Goal: Task Accomplishment & Management: Manage account settings

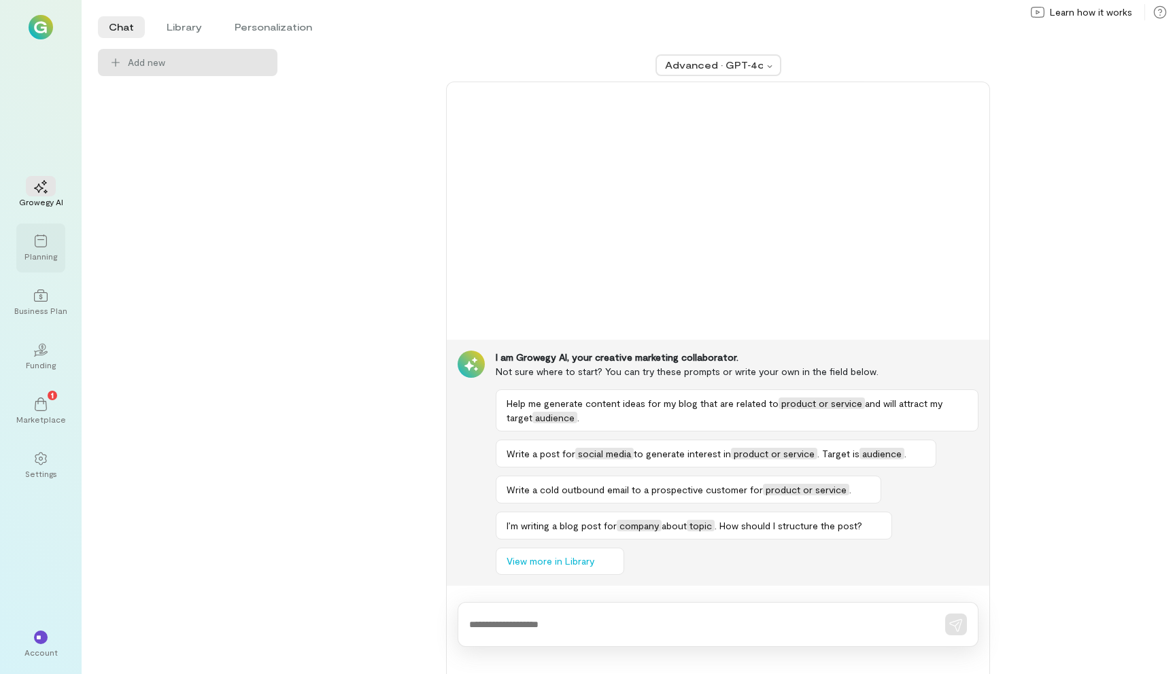
click at [46, 252] on div "Planning" at bounding box center [40, 256] width 33 height 11
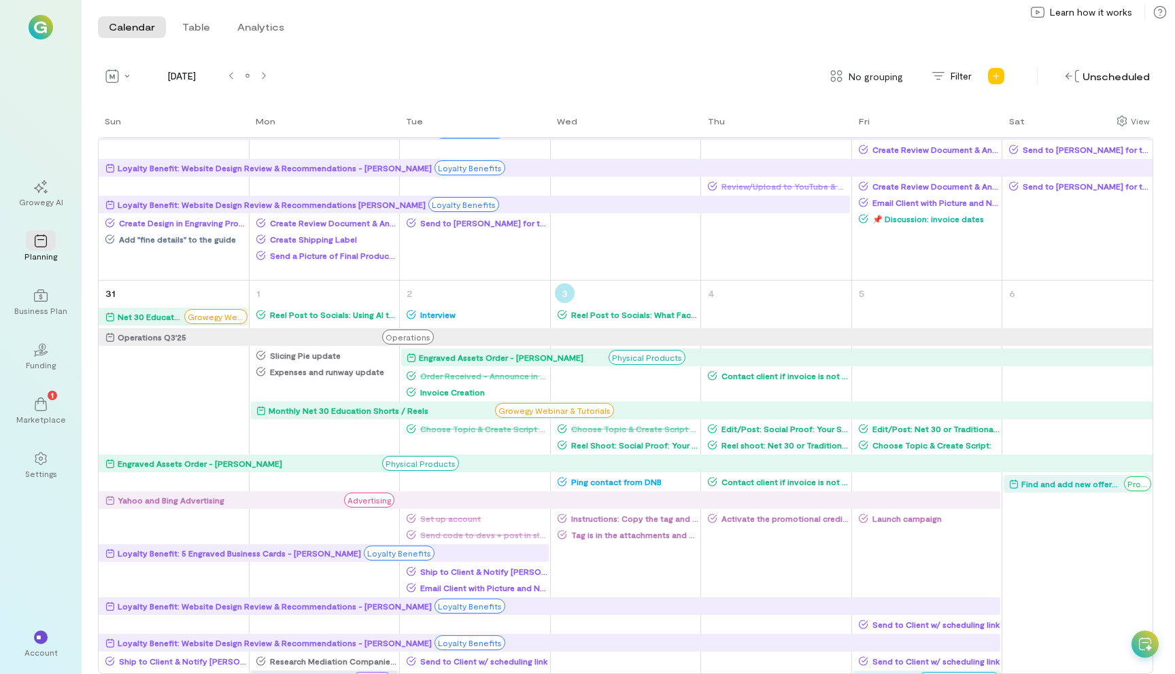
scroll to position [1540, 0]
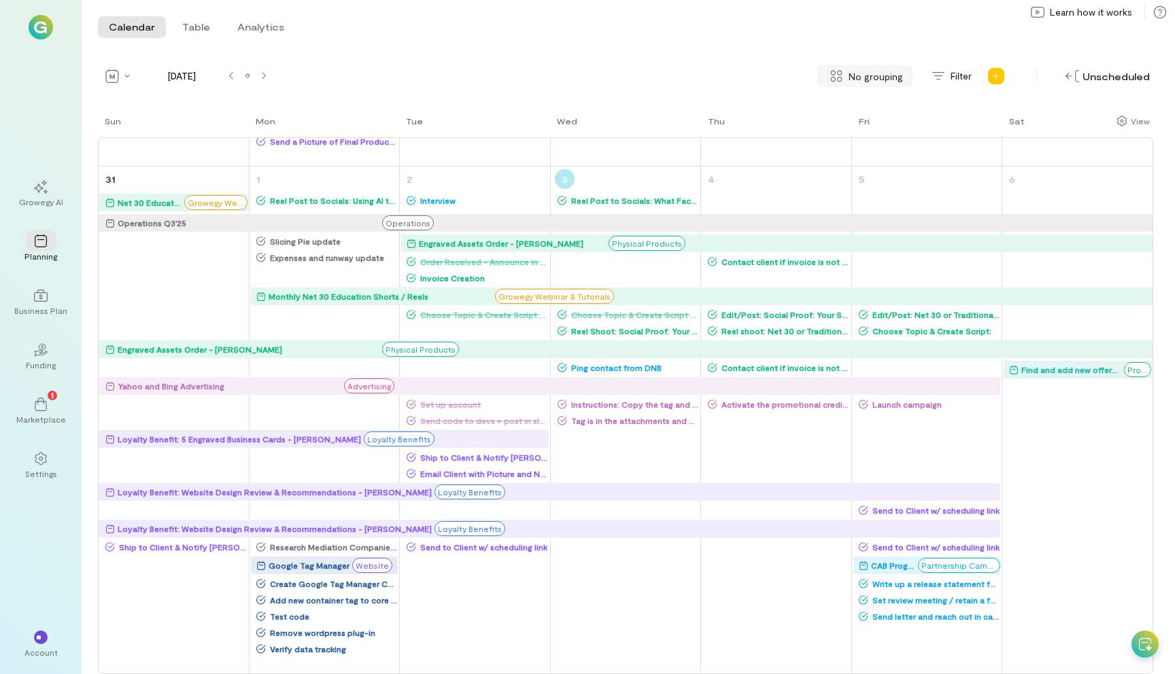
click at [869, 80] on span "No grouping" at bounding box center [875, 76] width 54 height 14
click at [862, 105] on span "By campaign" at bounding box center [871, 106] width 80 height 14
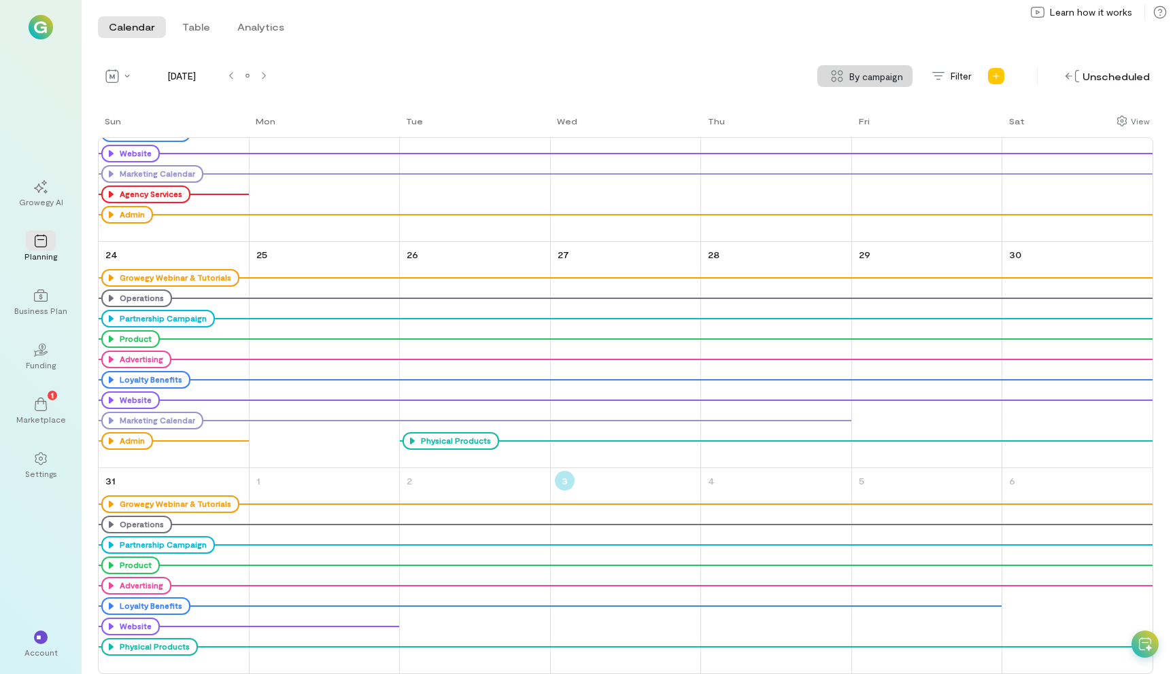
scroll to position [0, 0]
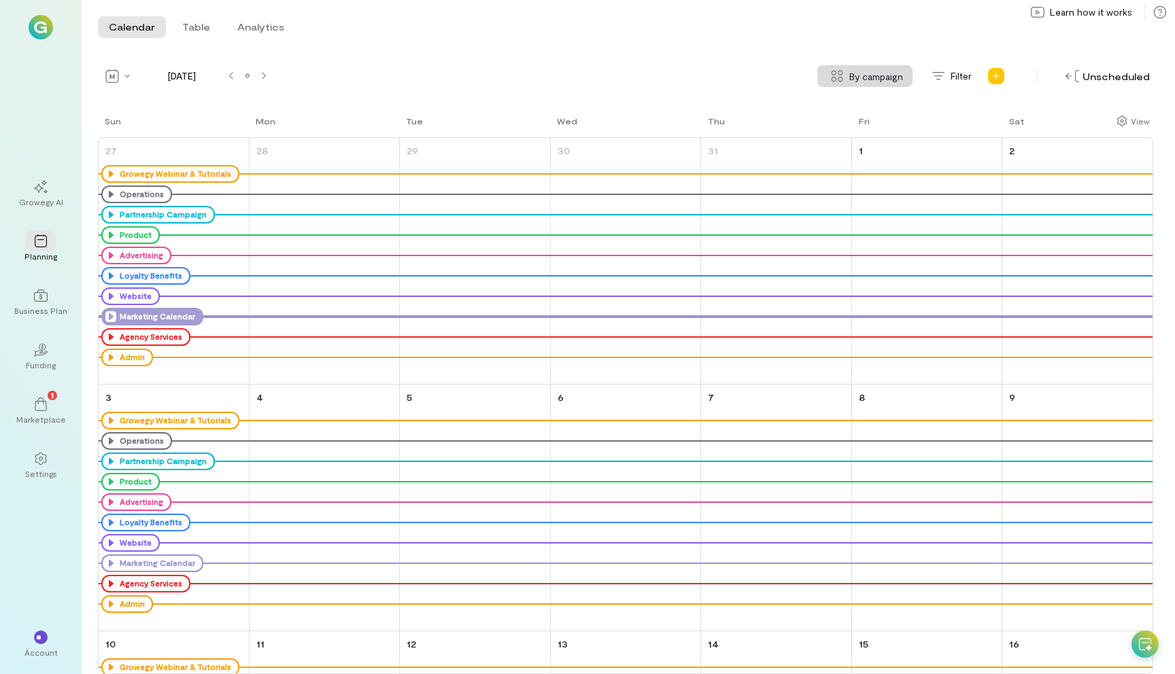
click at [111, 316] on icon at bounding box center [110, 316] width 11 height 11
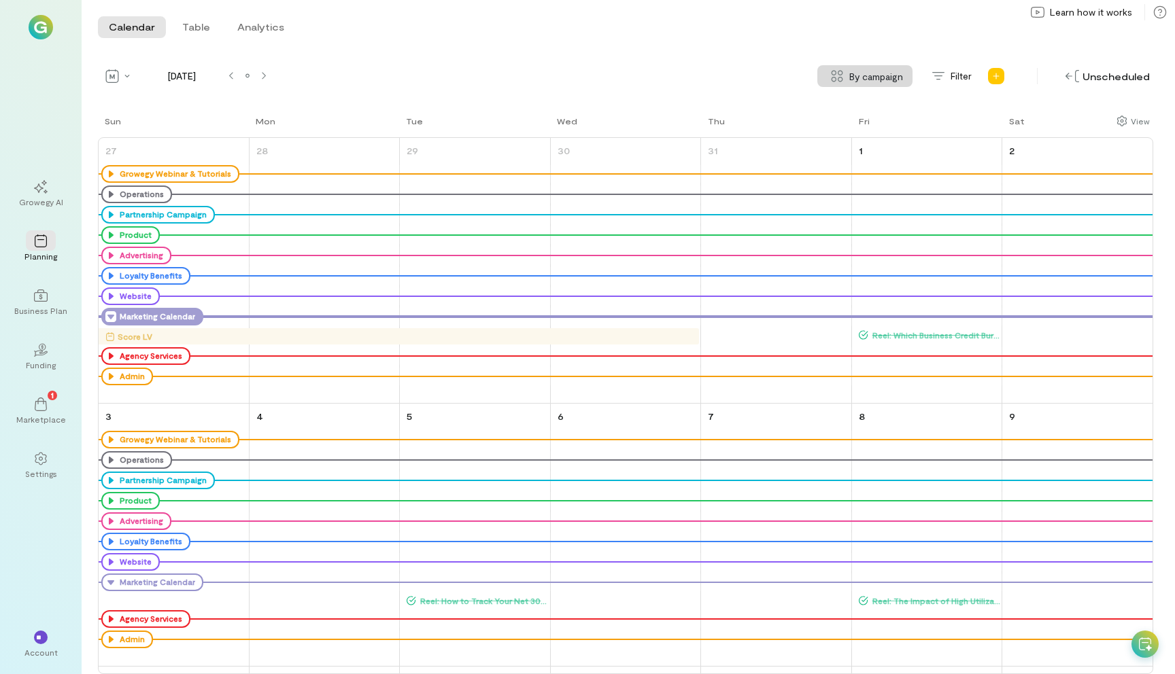
click at [111, 316] on icon at bounding box center [110, 316] width 11 height 11
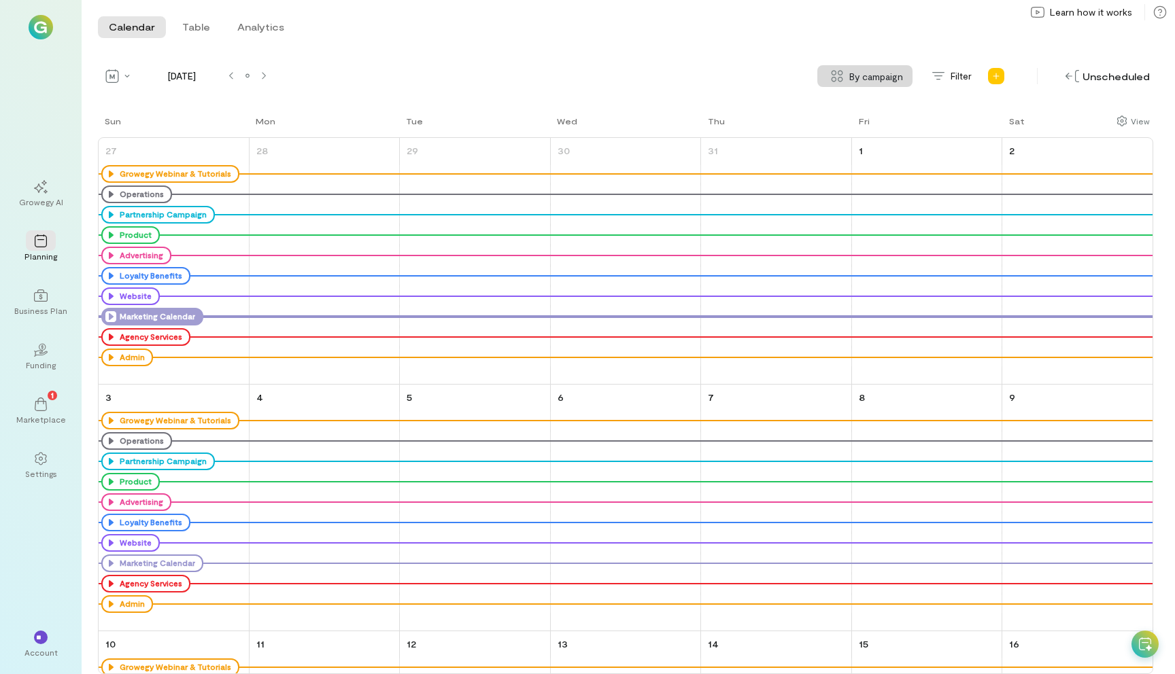
click at [114, 59] on div "Calendar Table Analytics Calendar Table Analytics August 2025 By campaign By ca…" at bounding box center [628, 337] width 1093 height 674
click at [114, 76] on icon at bounding box center [112, 76] width 13 height 14
click at [157, 145] on span "Week" at bounding box center [161, 146] width 61 height 14
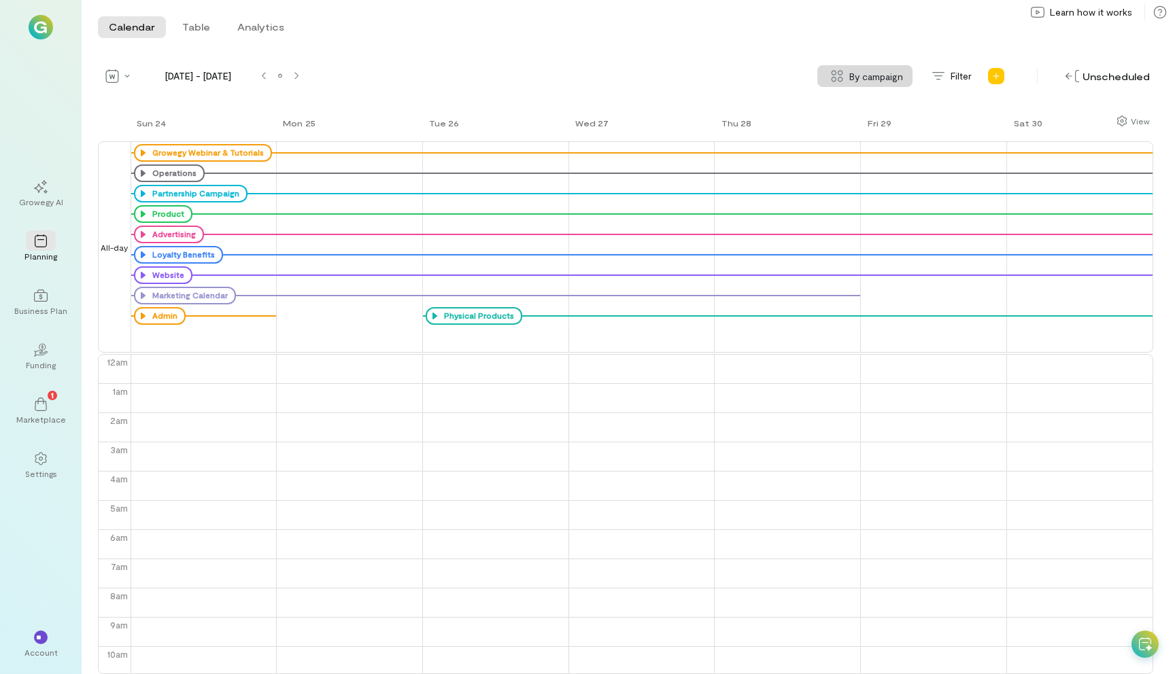
scroll to position [176, 0]
click at [436, 317] on icon at bounding box center [435, 316] width 11 height 11
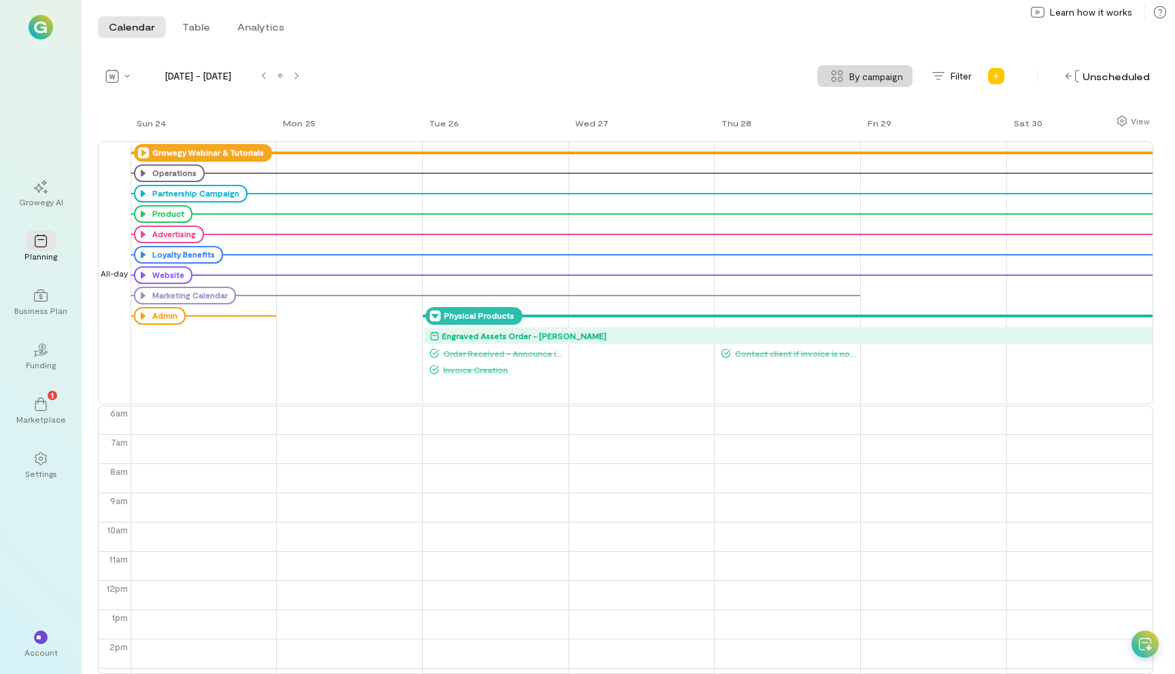
click at [145, 156] on icon at bounding box center [143, 152] width 11 height 11
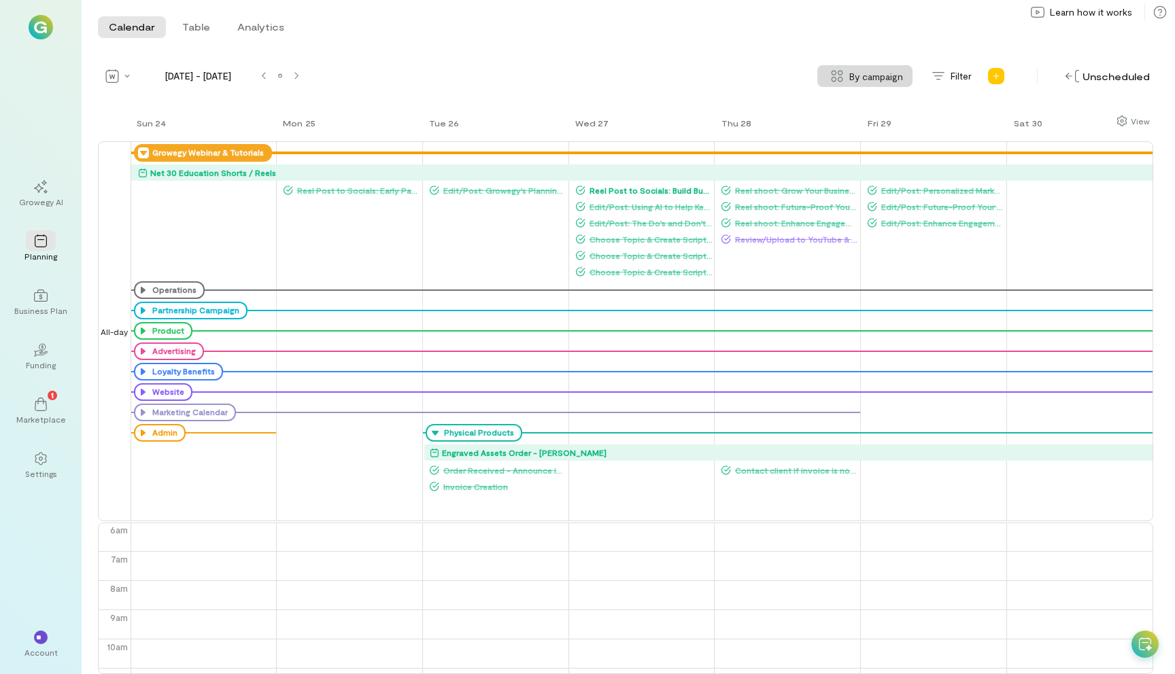
click at [145, 156] on icon at bounding box center [143, 152] width 11 height 11
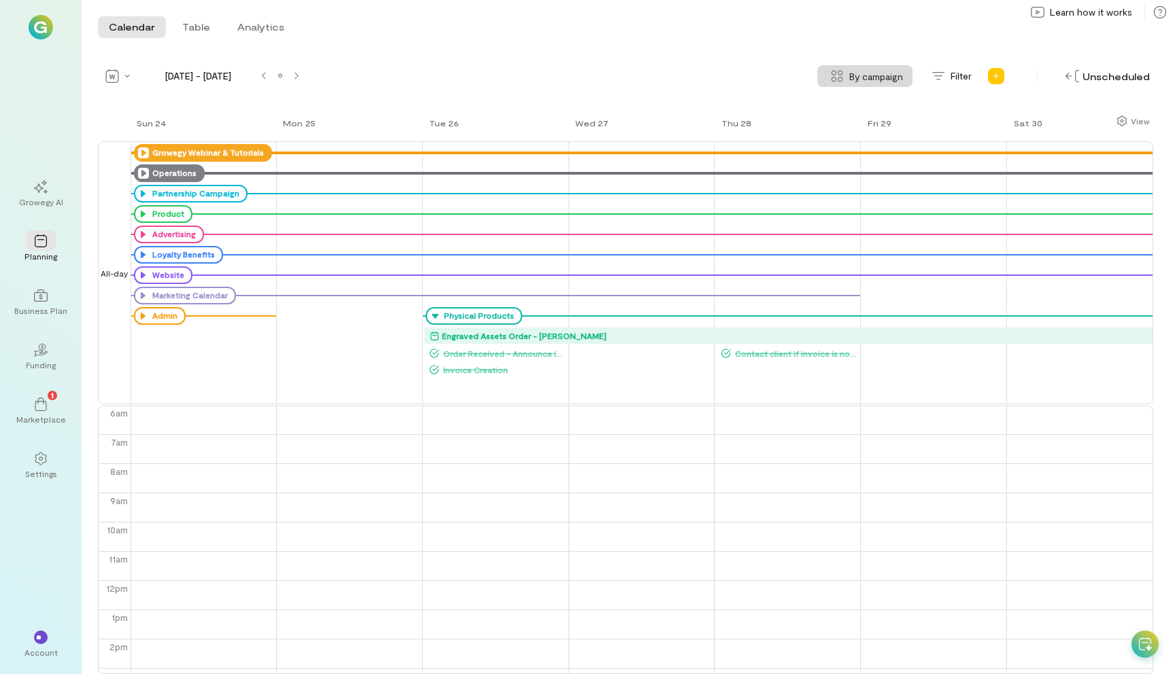
click at [143, 172] on icon at bounding box center [143, 173] width 11 height 11
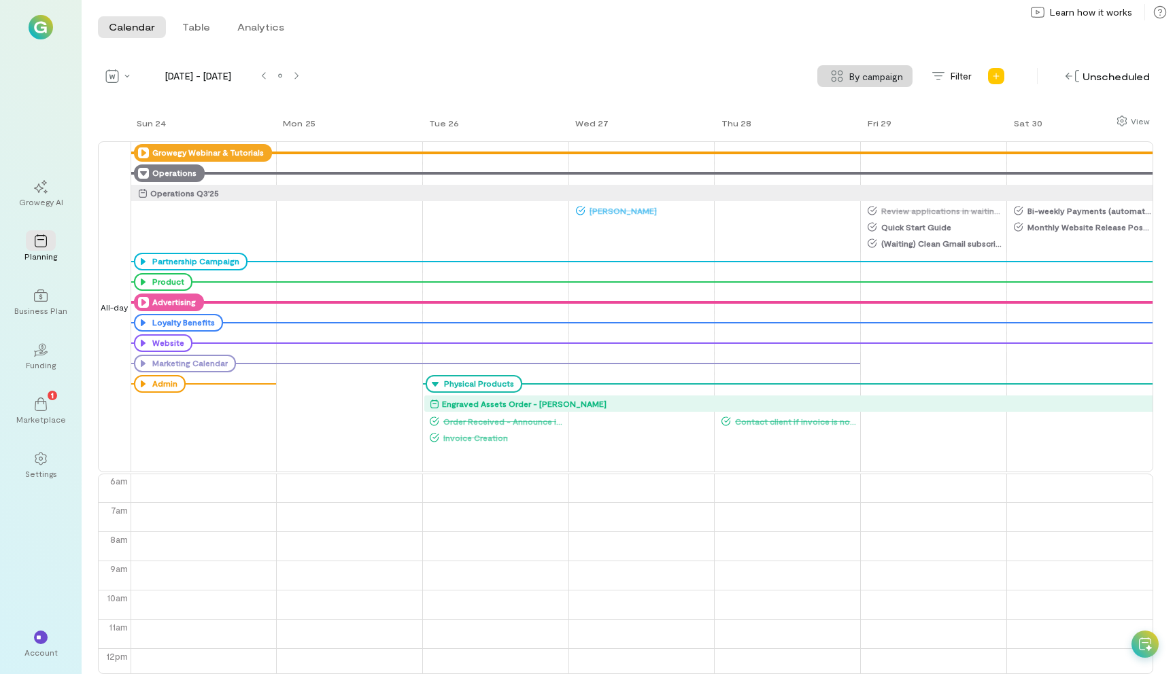
click at [137, 299] on div "Advertising" at bounding box center [169, 303] width 70 height 18
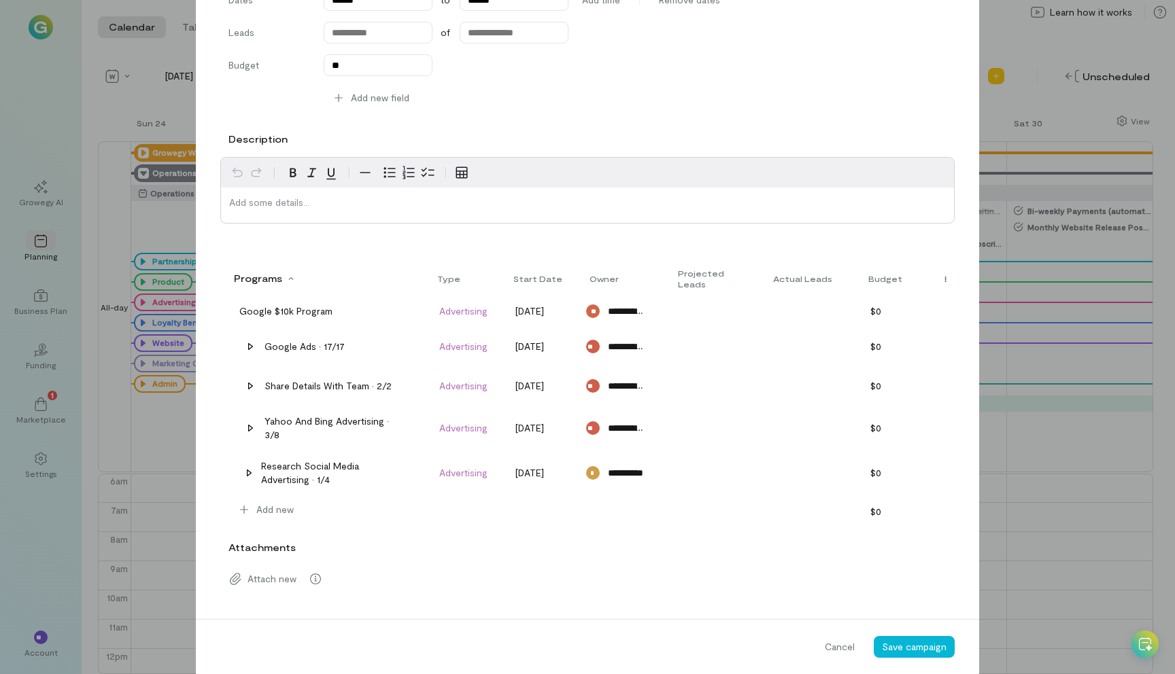
scroll to position [237, 0]
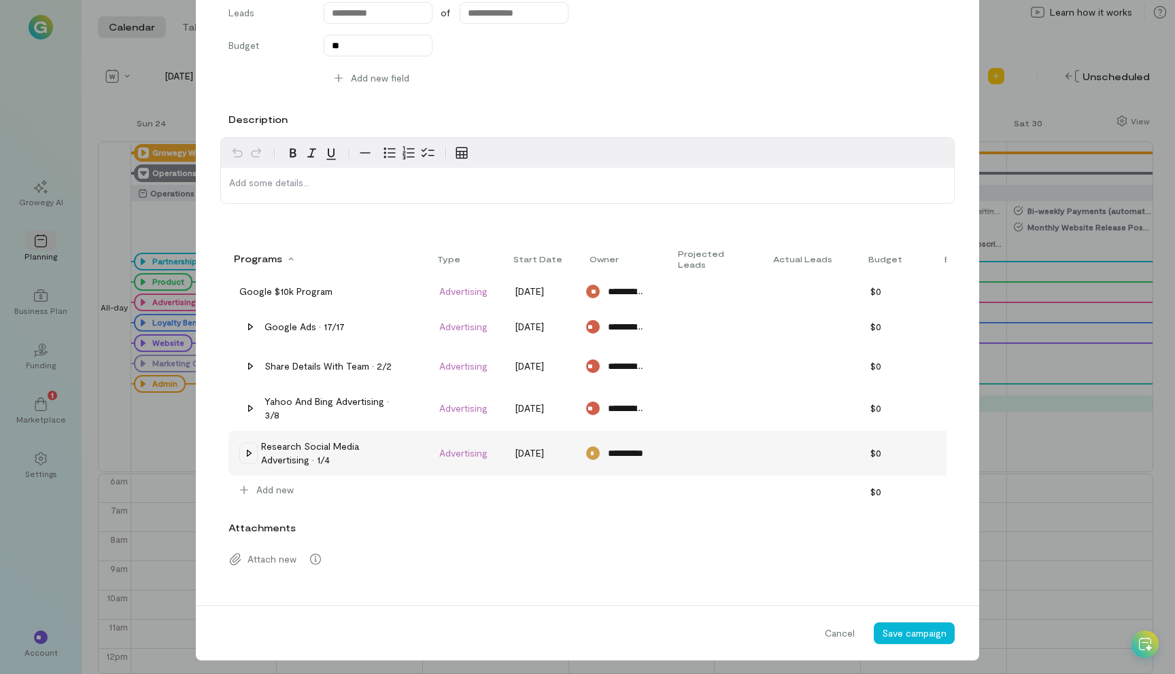
click at [252, 448] on icon at bounding box center [248, 453] width 11 height 11
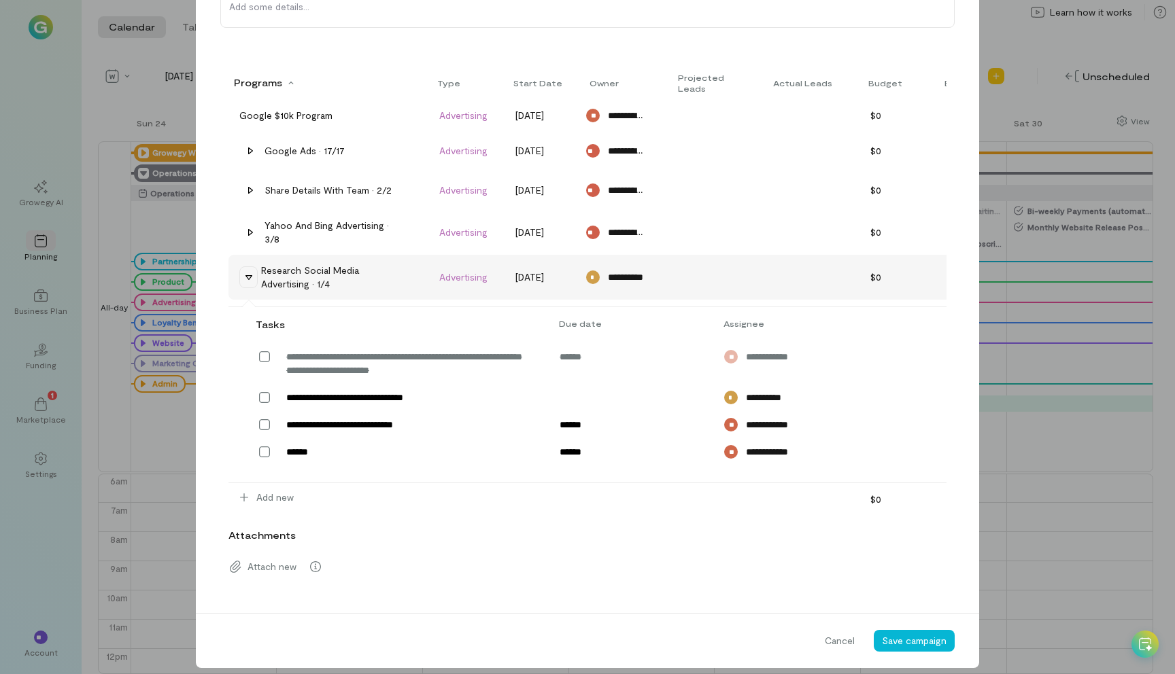
scroll to position [419, 0]
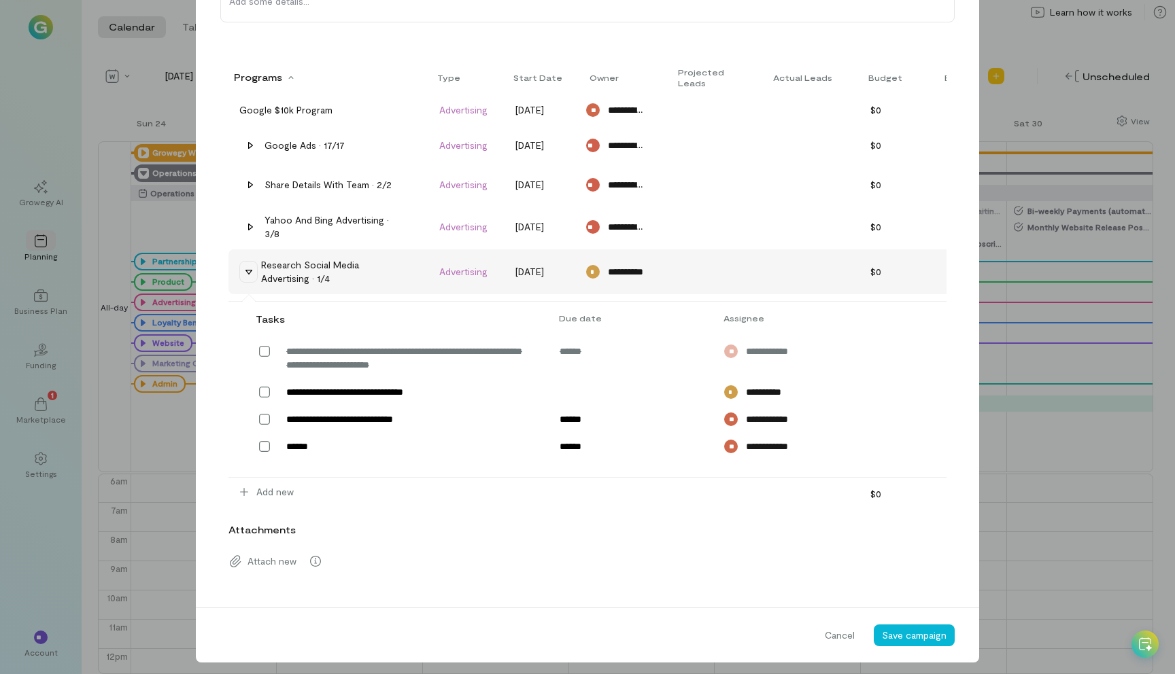
click at [249, 266] on icon at bounding box center [248, 271] width 11 height 11
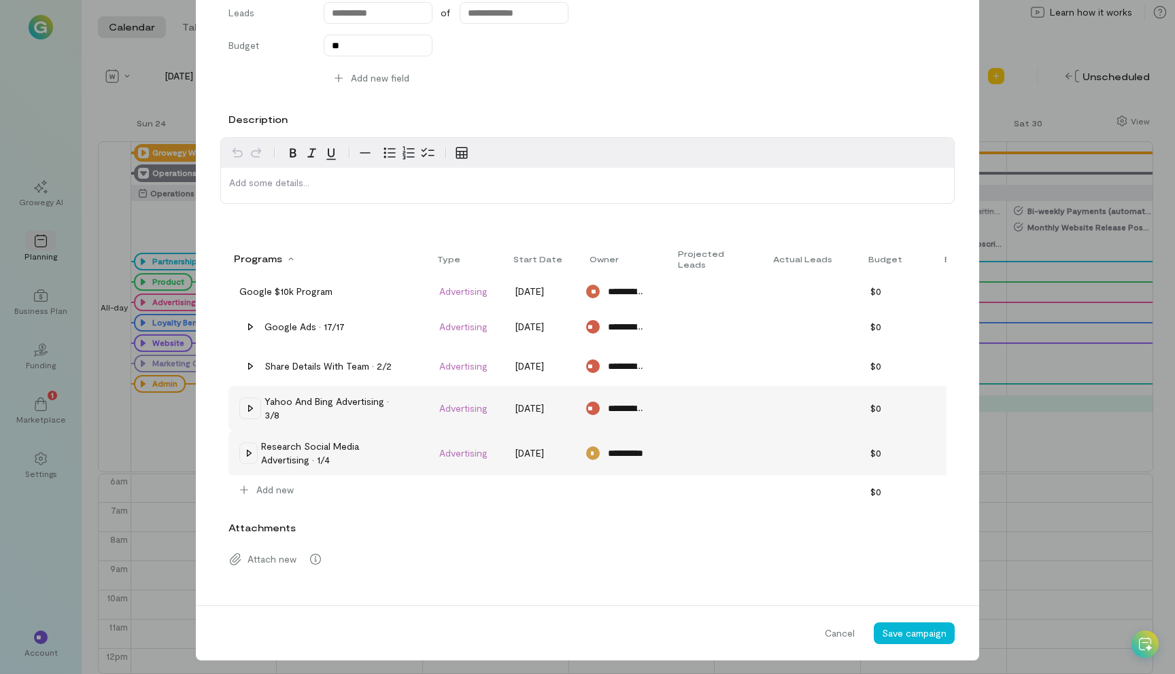
click at [249, 403] on icon at bounding box center [250, 408] width 11 height 11
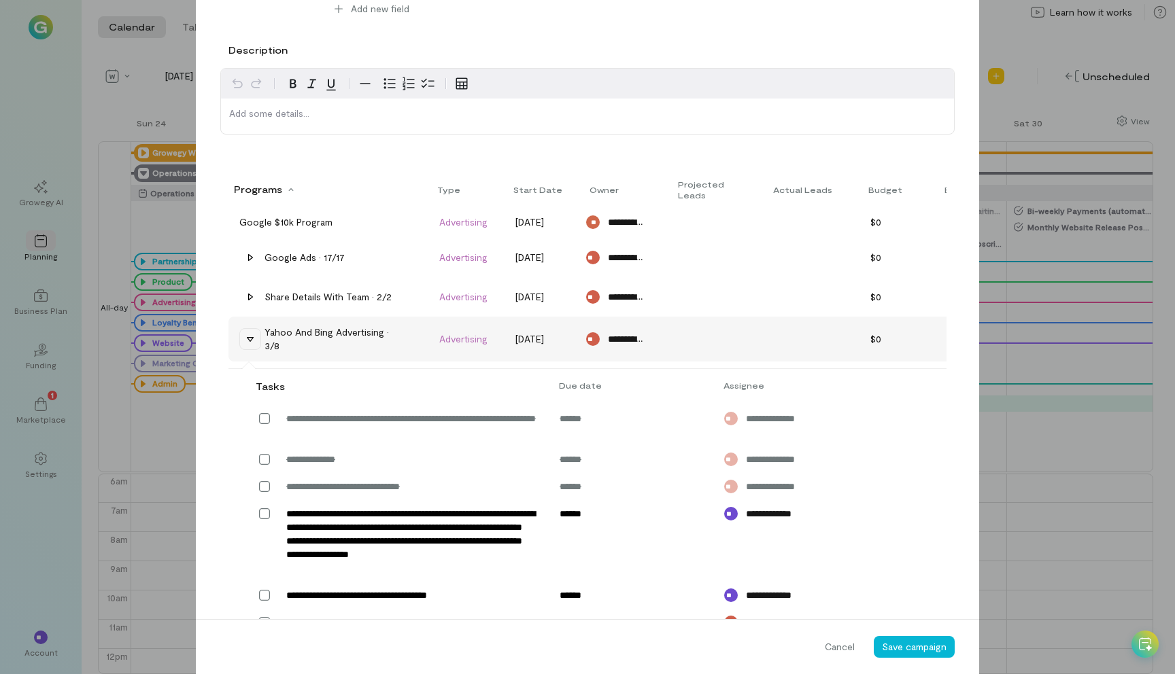
scroll to position [309, 0]
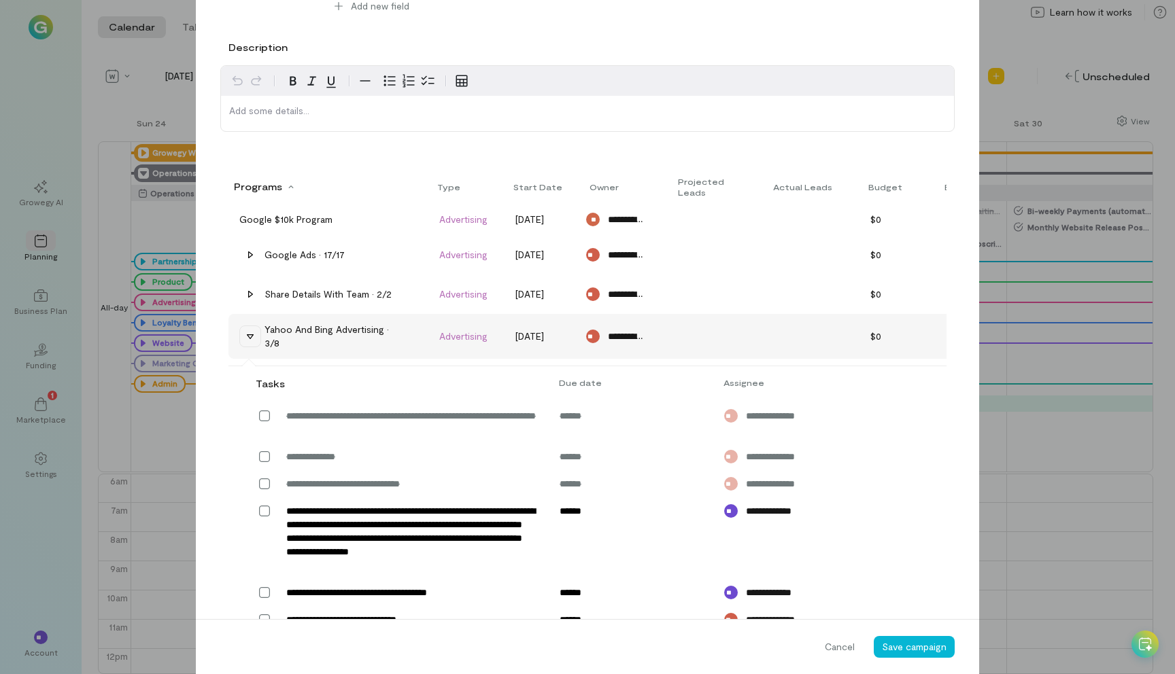
click at [327, 328] on div "Yahoo and Bing Advertising · 3/8" at bounding box center [334, 336] width 141 height 27
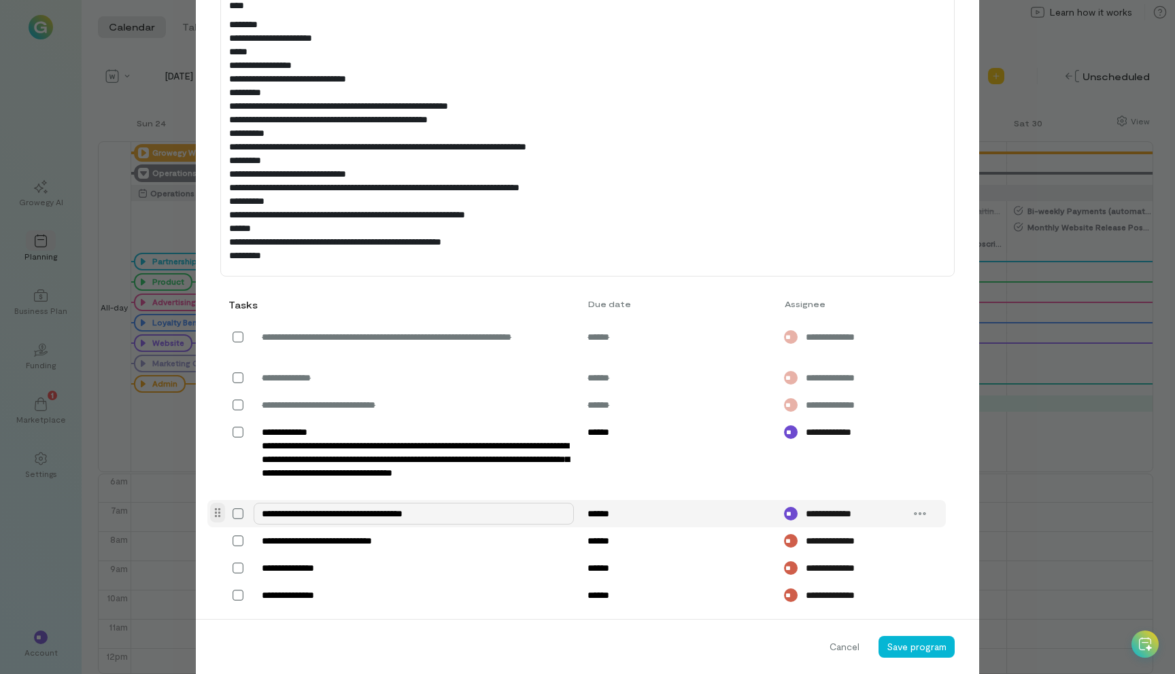
scroll to position [515, 0]
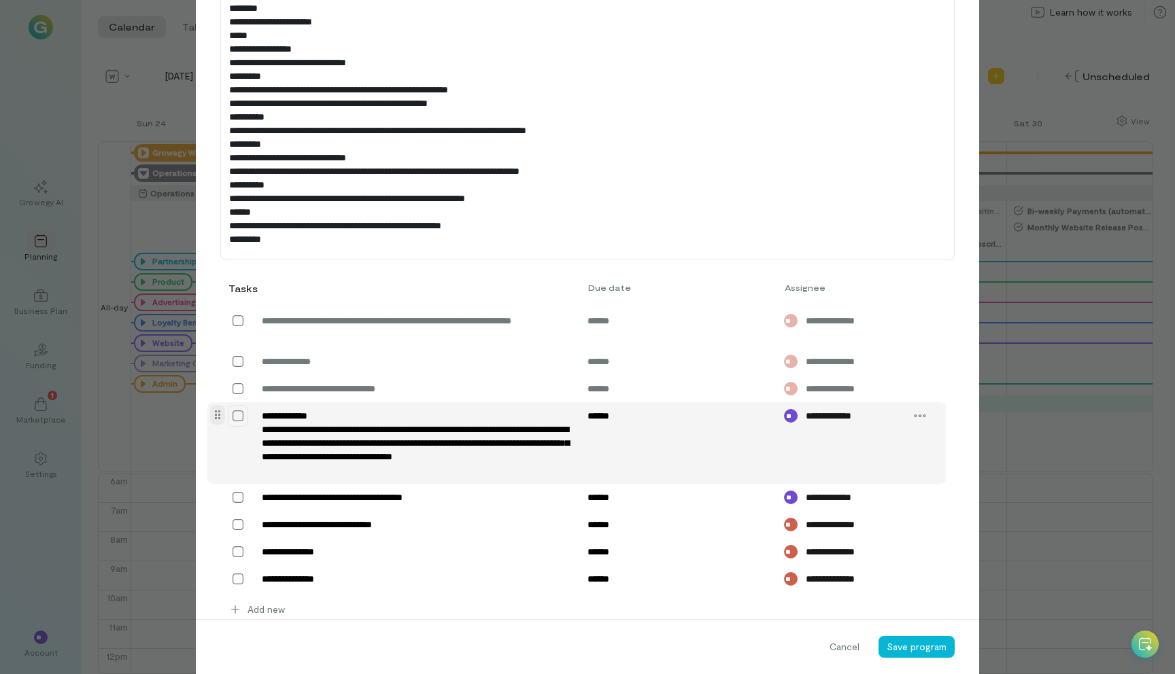
click at [239, 423] on icon at bounding box center [238, 416] width 14 height 14
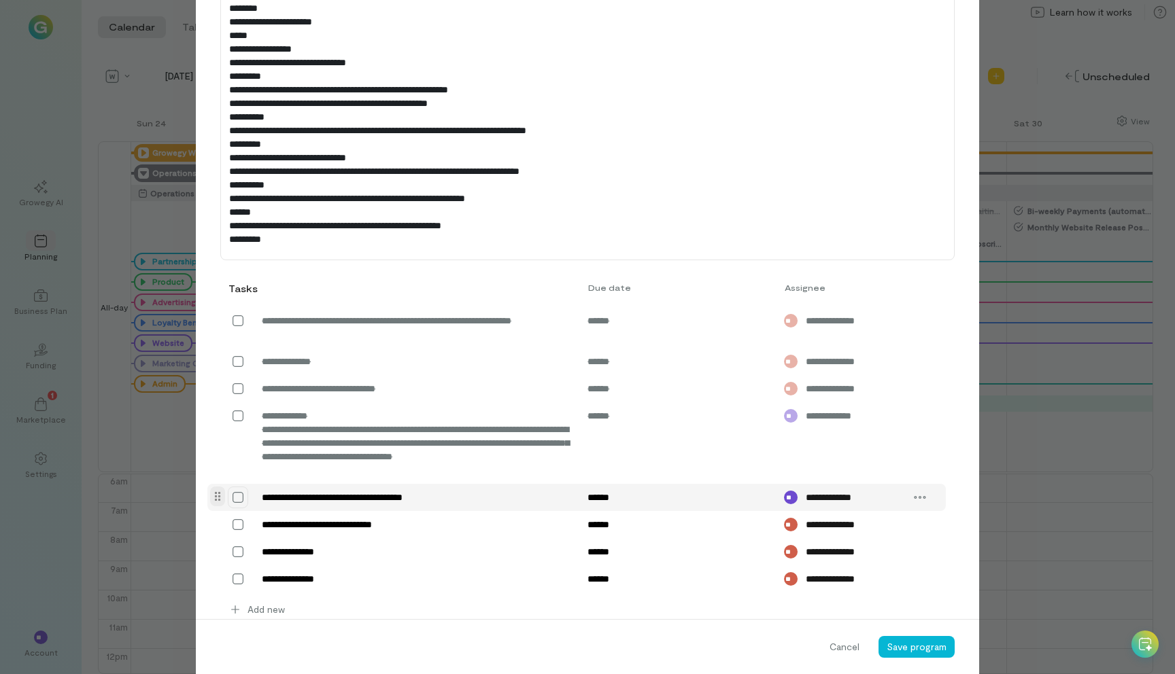
click at [239, 504] on icon at bounding box center [238, 498] width 14 height 14
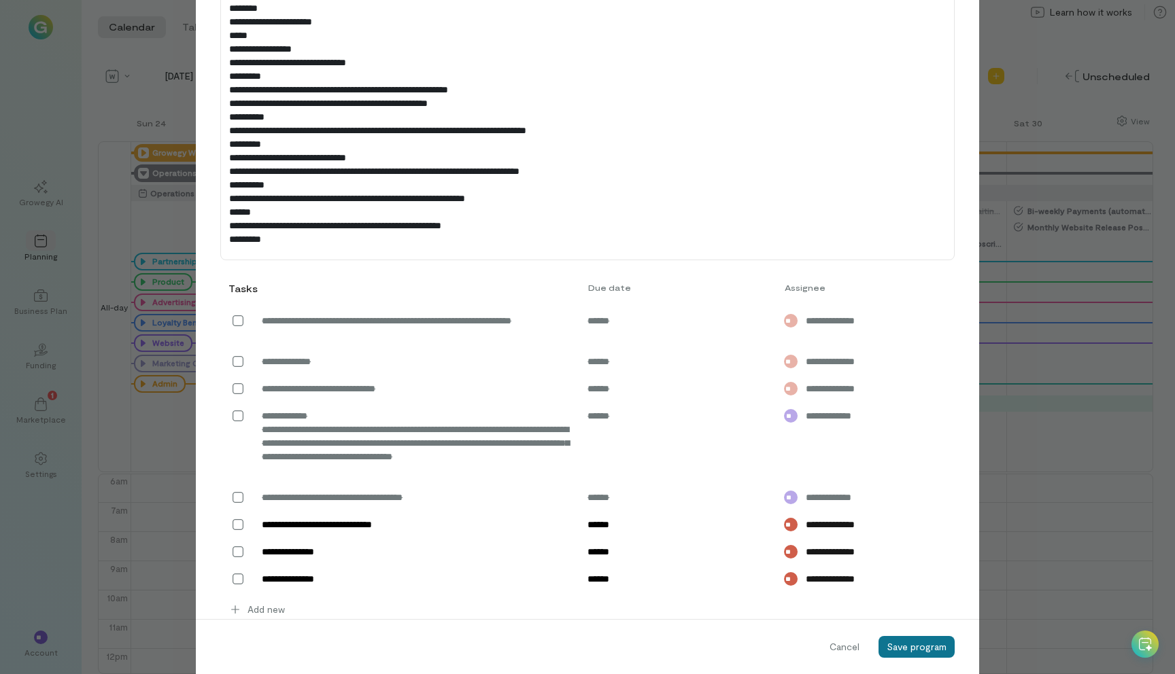
click at [914, 644] on span "Save program" at bounding box center [916, 647] width 60 height 12
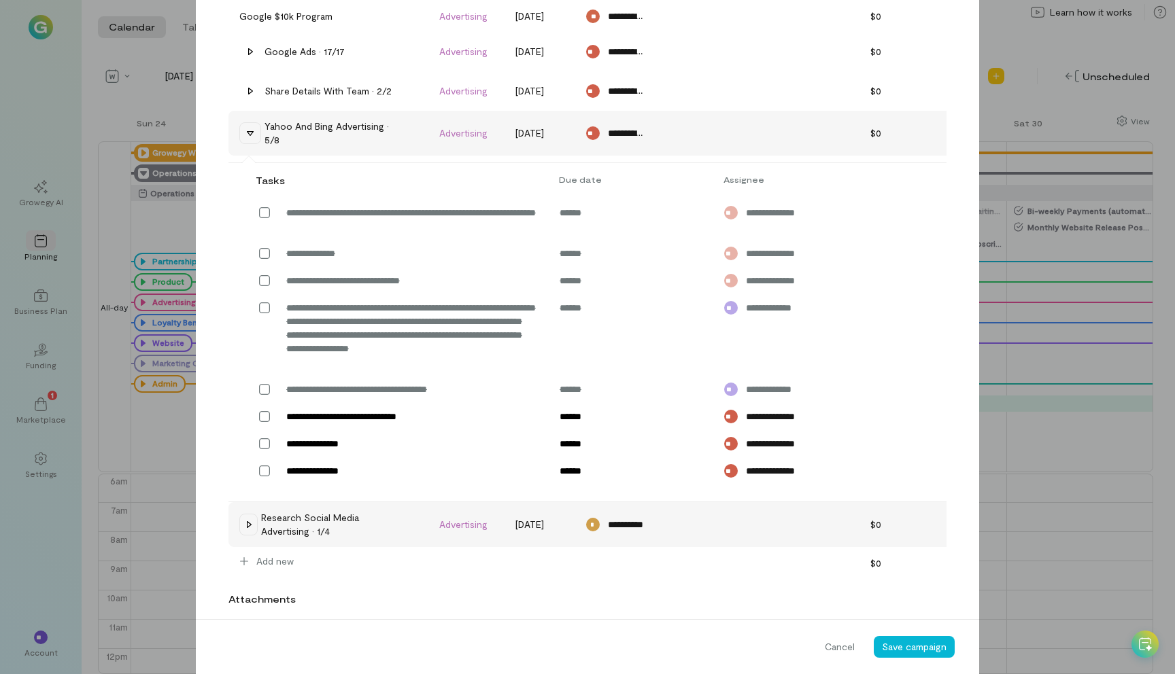
scroll to position [517, 0]
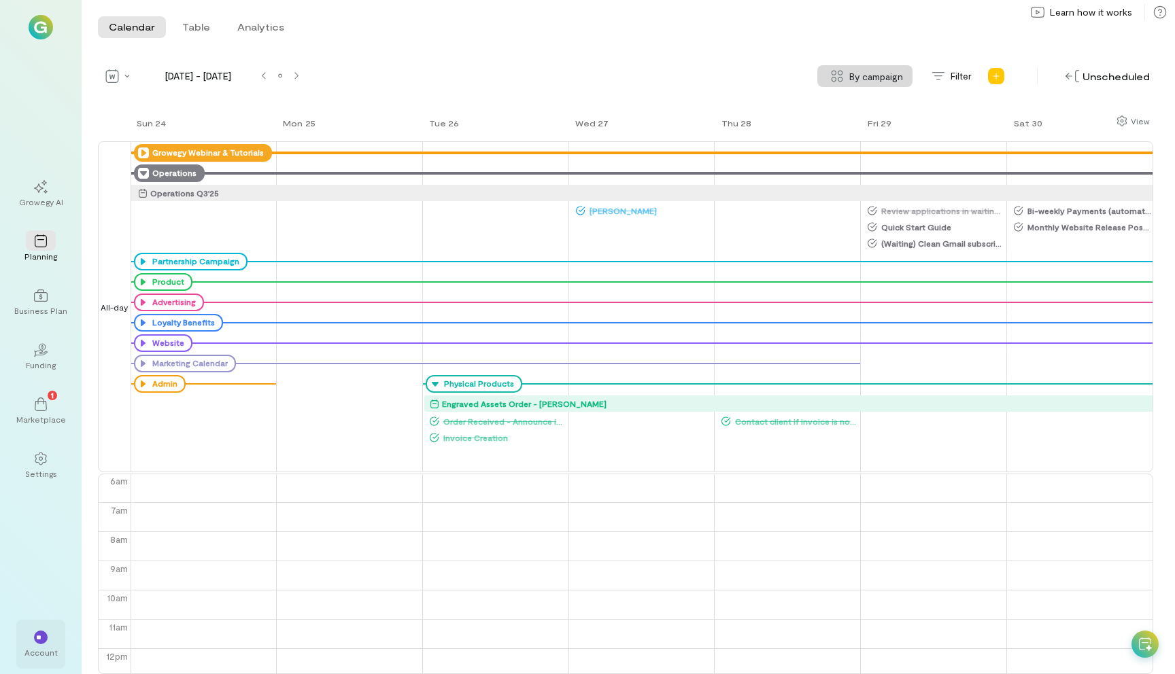
click at [34, 647] on div "Account" at bounding box center [40, 652] width 33 height 11
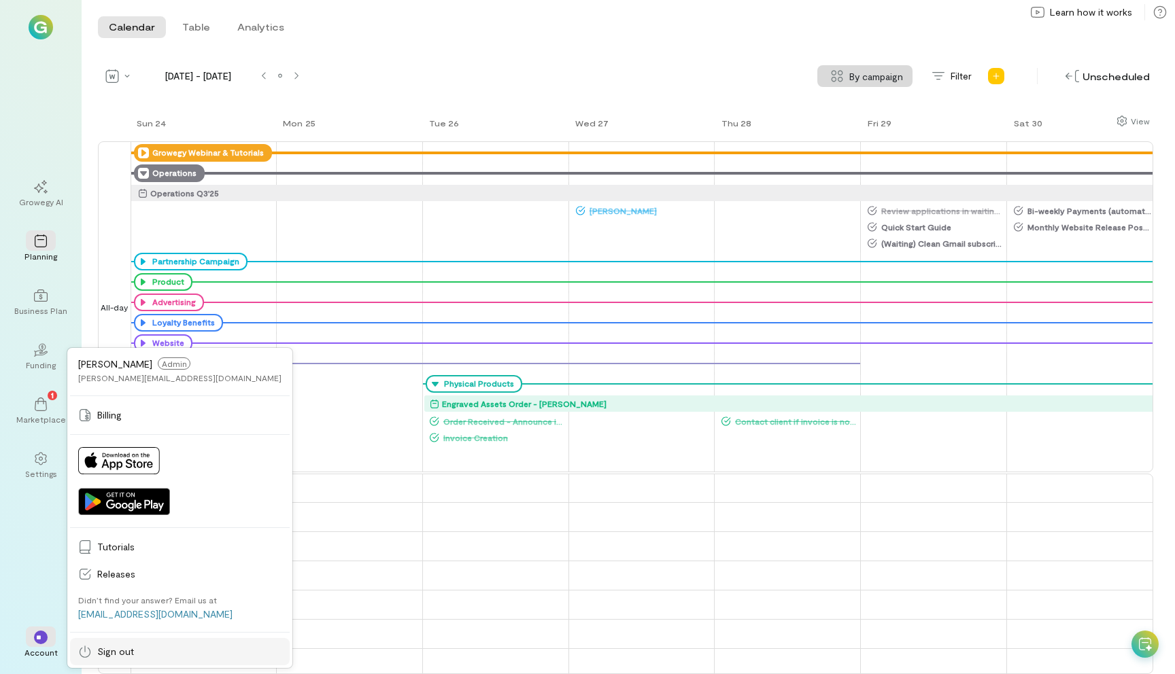
click at [131, 647] on span "Sign out" at bounding box center [189, 652] width 184 height 14
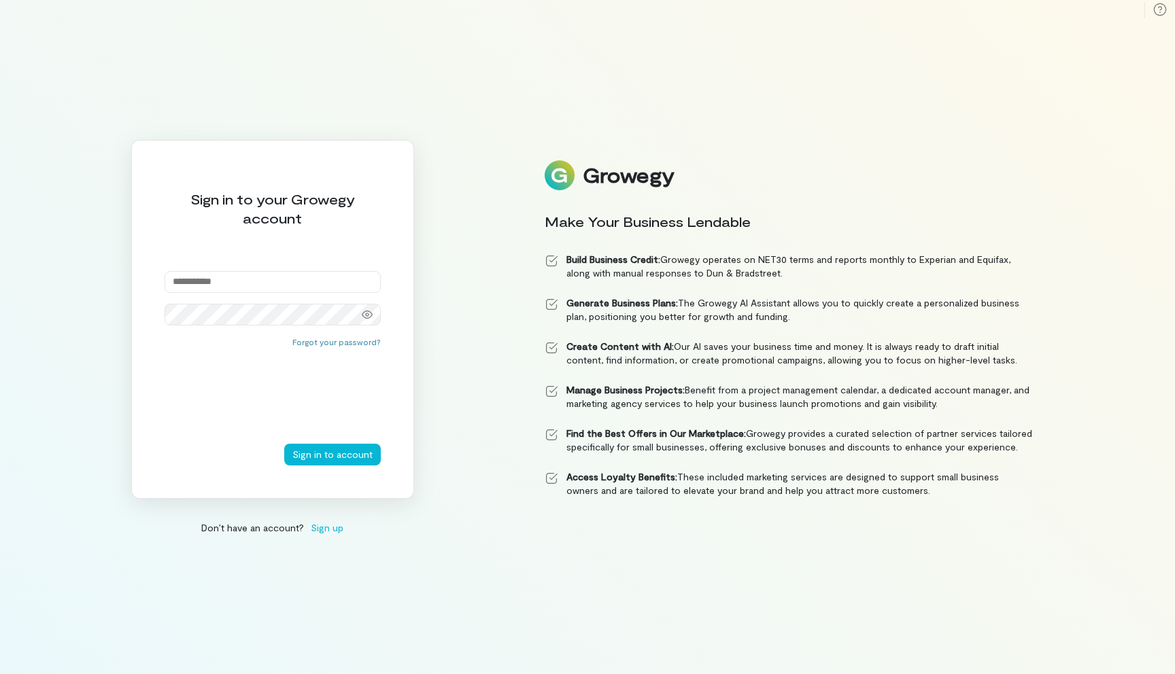
click at [307, 281] on input "email" at bounding box center [272, 282] width 216 height 22
type input "**********"
